Goal: Task Accomplishment & Management: Manage account settings

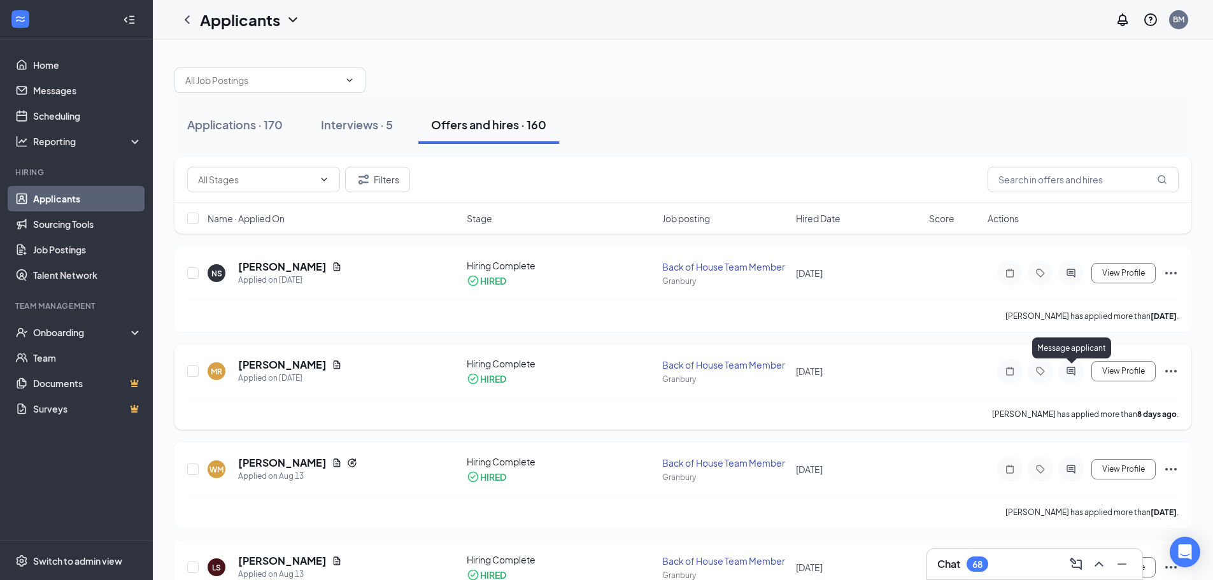
click at [1076, 369] on icon "ActiveChat" at bounding box center [1071, 371] width 15 height 10
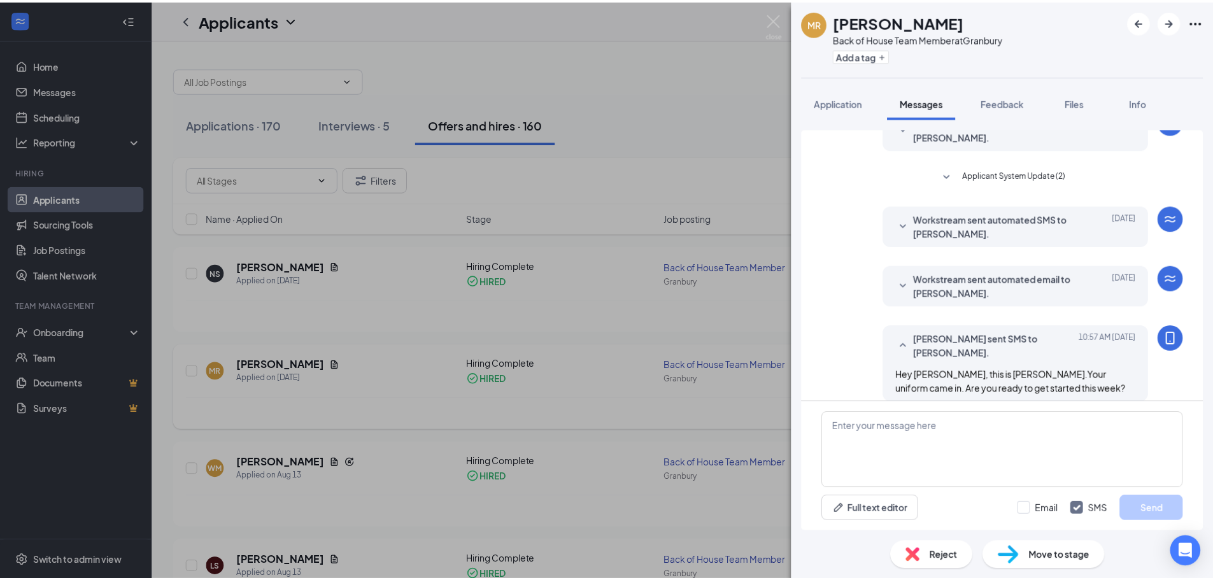
scroll to position [224, 0]
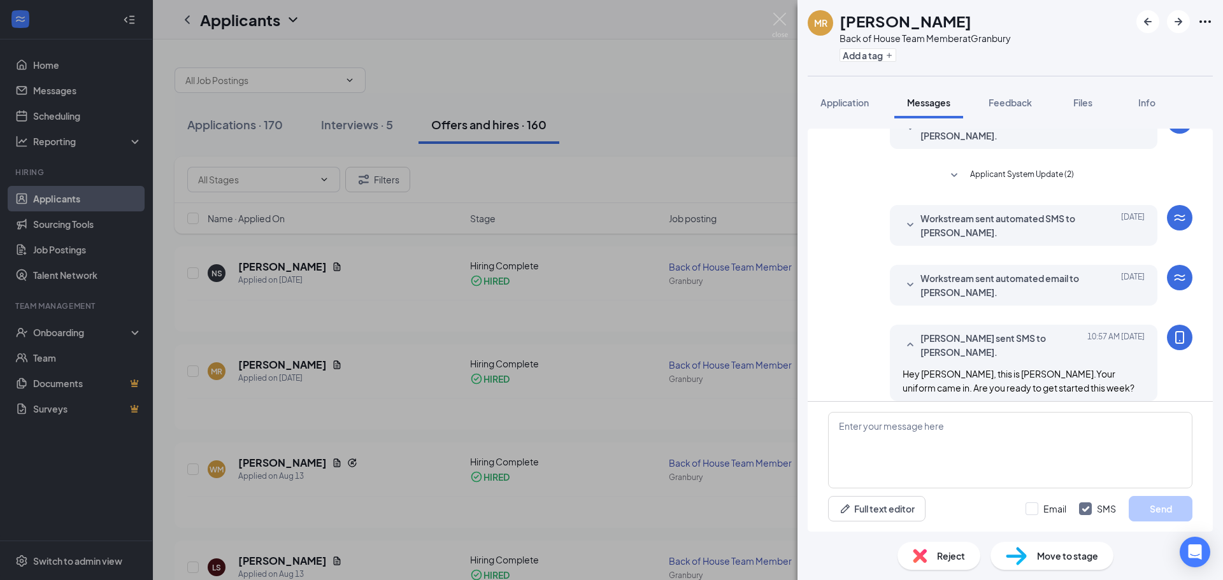
click at [705, 324] on div "MR Mia Ramos Back of House Team Member at Granbury Add a tag Application Messag…" at bounding box center [611, 290] width 1223 height 580
